Goal: Information Seeking & Learning: Learn about a topic

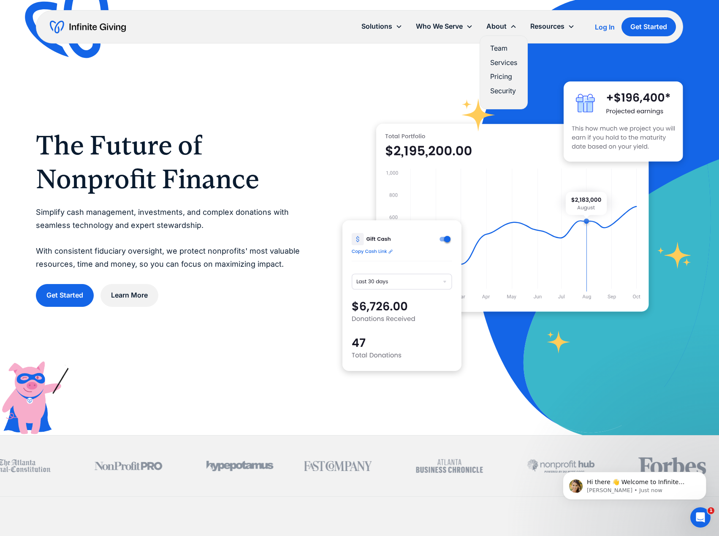
click at [500, 24] on div "About" at bounding box center [497, 26] width 20 height 11
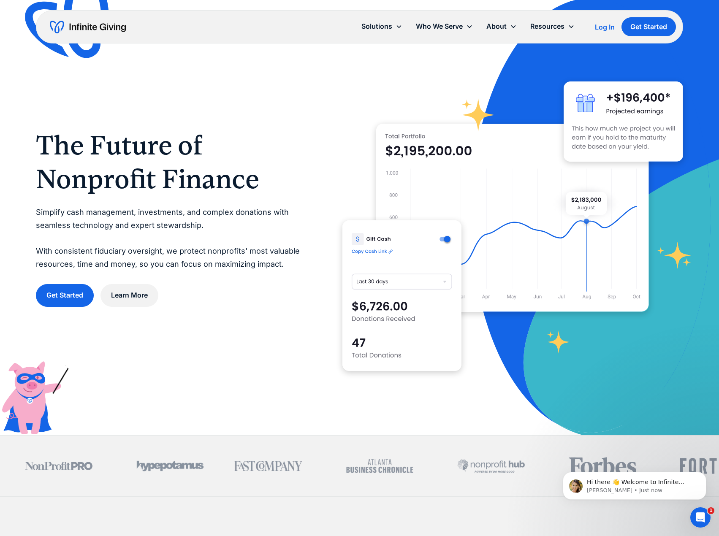
click at [514, 26] on icon at bounding box center [513, 26] width 5 height 3
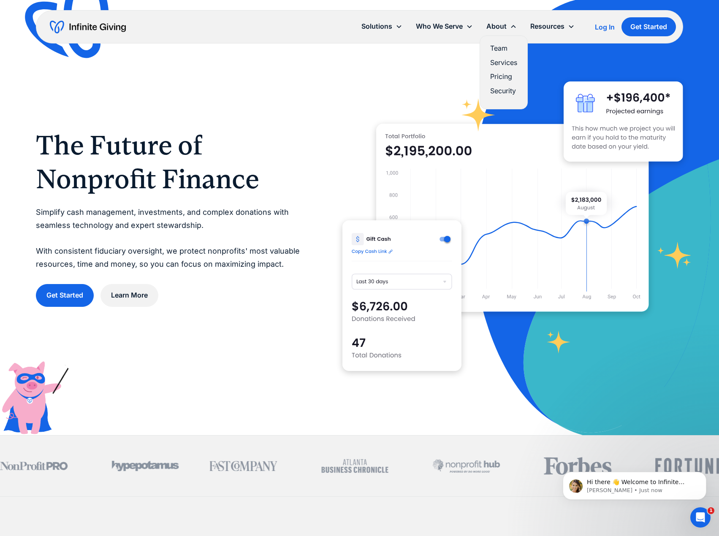
click at [502, 47] on link "Team" at bounding box center [503, 48] width 27 height 11
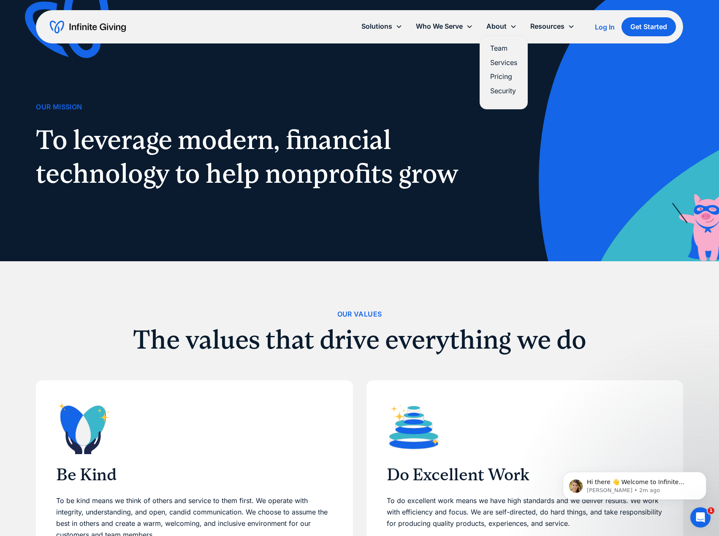
click at [507, 76] on link "Pricing" at bounding box center [503, 76] width 27 height 11
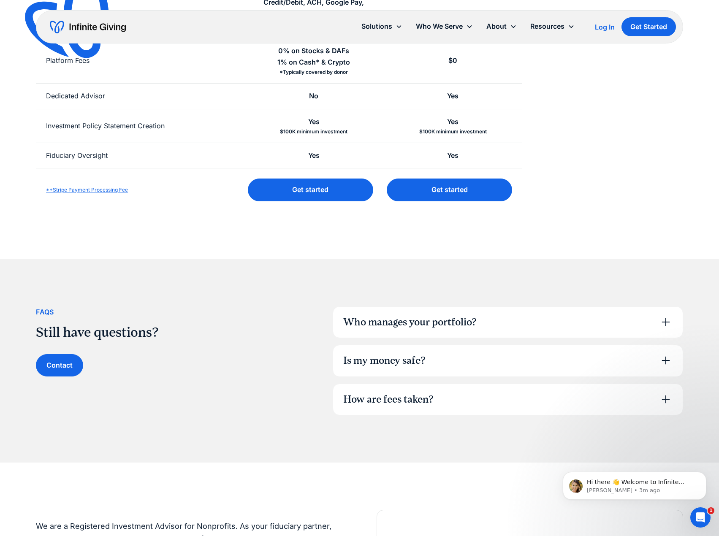
scroll to position [338, 0]
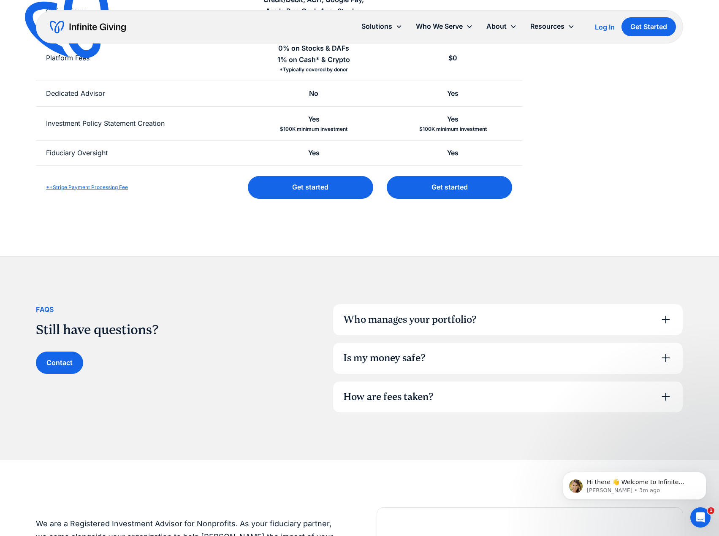
click at [666, 317] on icon at bounding box center [666, 319] width 8 height 8
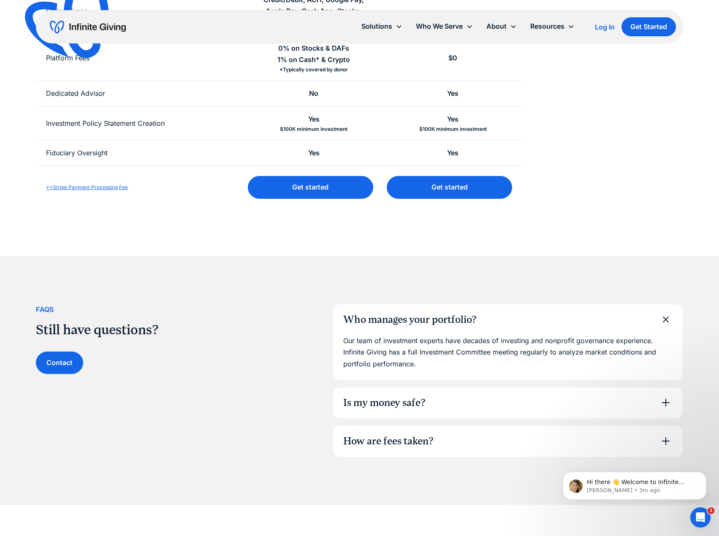
click at [666, 400] on icon at bounding box center [666, 403] width 14 height 14
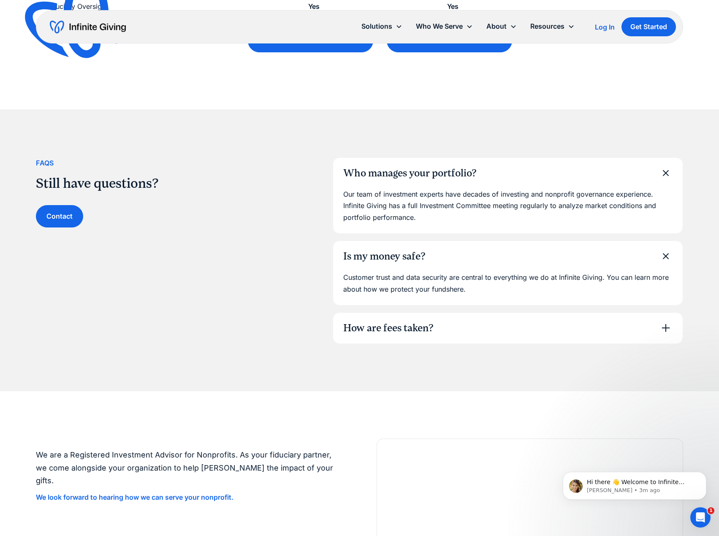
scroll to position [507, 0]
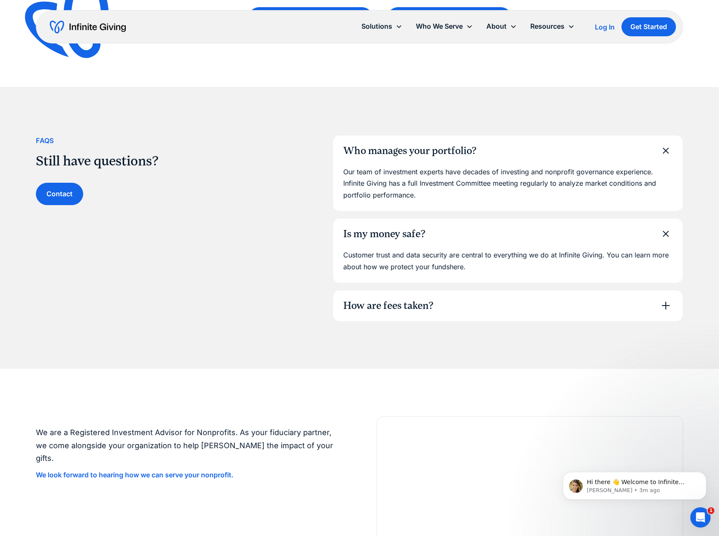
click at [664, 305] on icon at bounding box center [666, 306] width 14 height 14
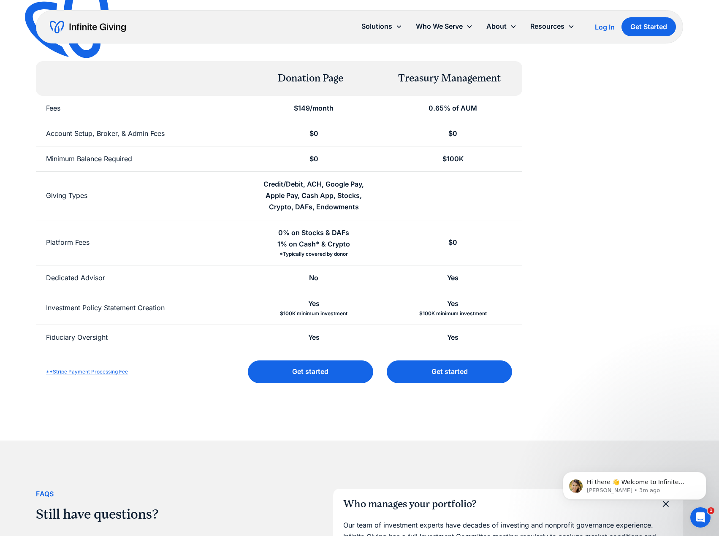
scroll to position [0, 0]
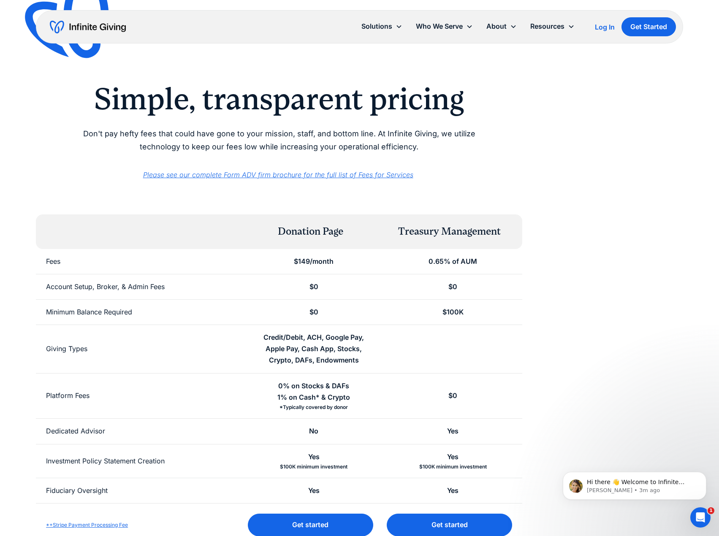
click at [312, 175] on em "Please see our complete Form ADV firm brochure for the full list of Fees for Se…" at bounding box center [278, 175] width 270 height 8
